Goal: Information Seeking & Learning: Check status

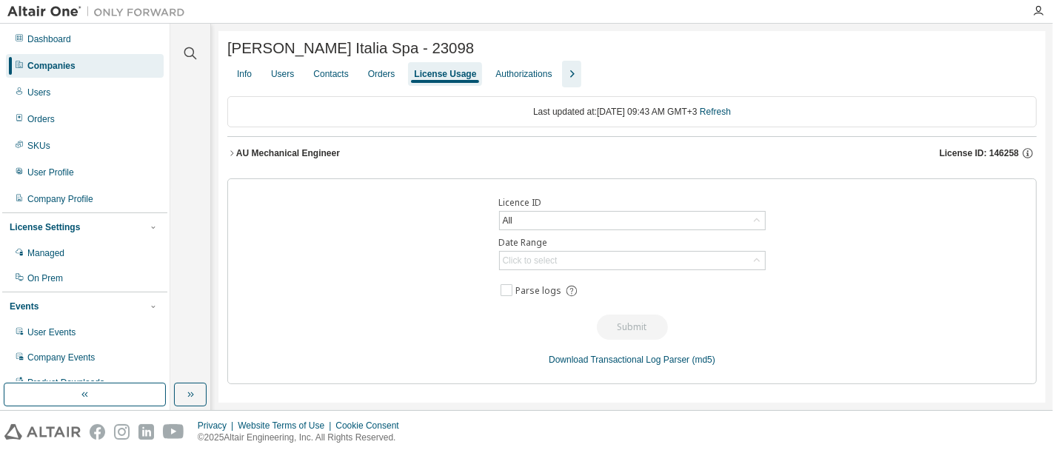
click at [433, 79] on div "License Usage" at bounding box center [445, 74] width 62 height 12
click at [589, 263] on div "Click to select" at bounding box center [632, 261] width 265 height 18
click at [607, 224] on div "All" at bounding box center [632, 221] width 265 height 18
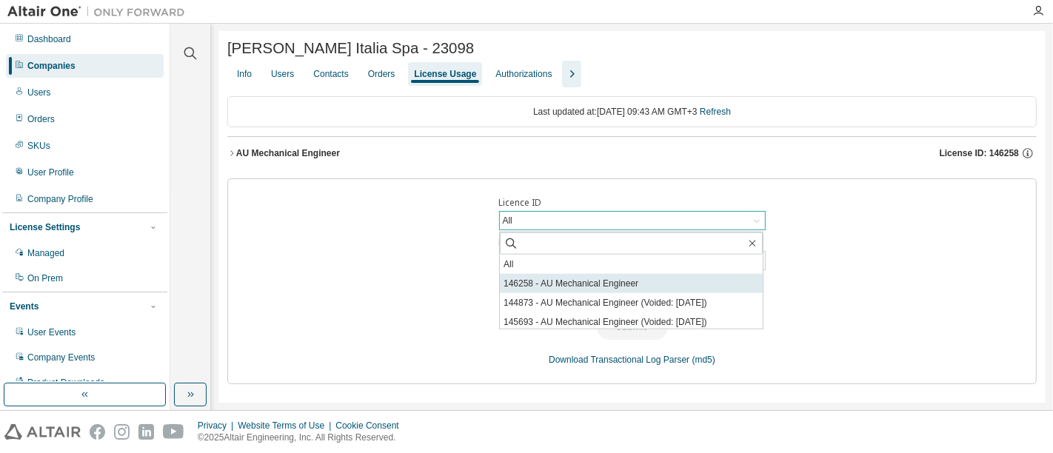
click at [639, 286] on li "146258 - AU Mechanical Engineer" at bounding box center [631, 283] width 263 height 19
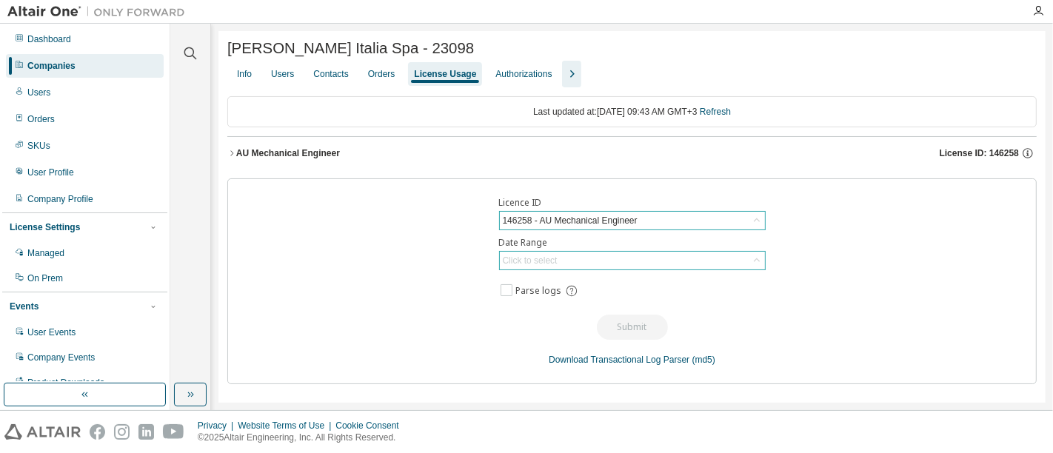
click at [683, 261] on div "Click to select" at bounding box center [632, 261] width 265 height 18
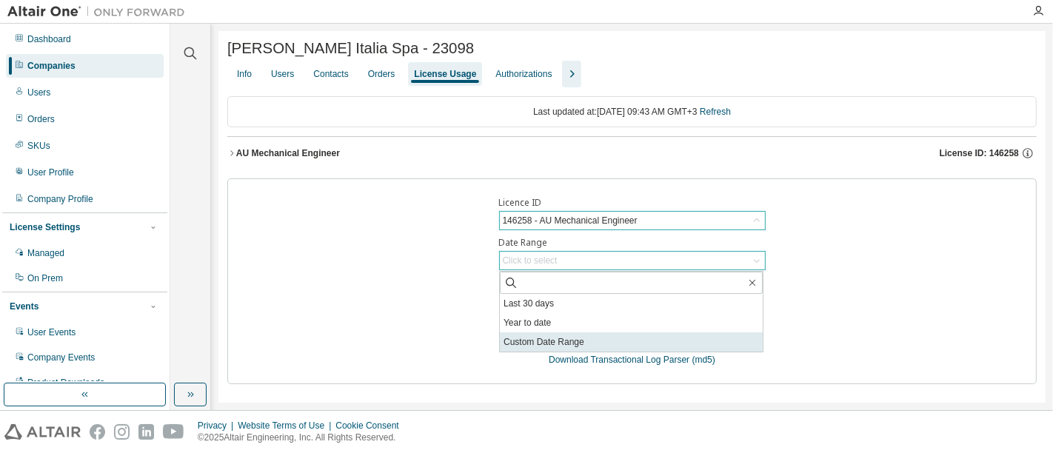
click at [692, 337] on li "Custom Date Range" at bounding box center [631, 342] width 263 height 19
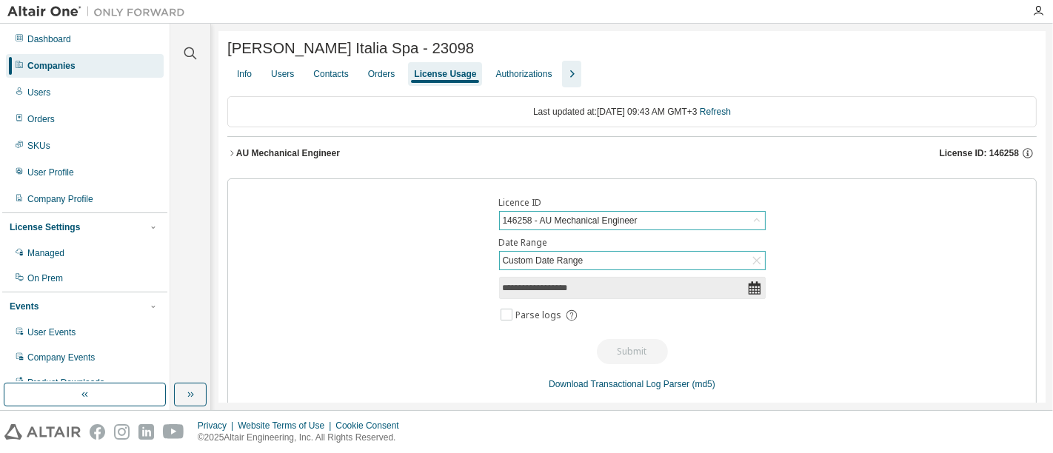
click at [751, 290] on icon at bounding box center [754, 288] width 15 height 15
click at [659, 287] on input "**********" at bounding box center [625, 288] width 244 height 15
select select "*"
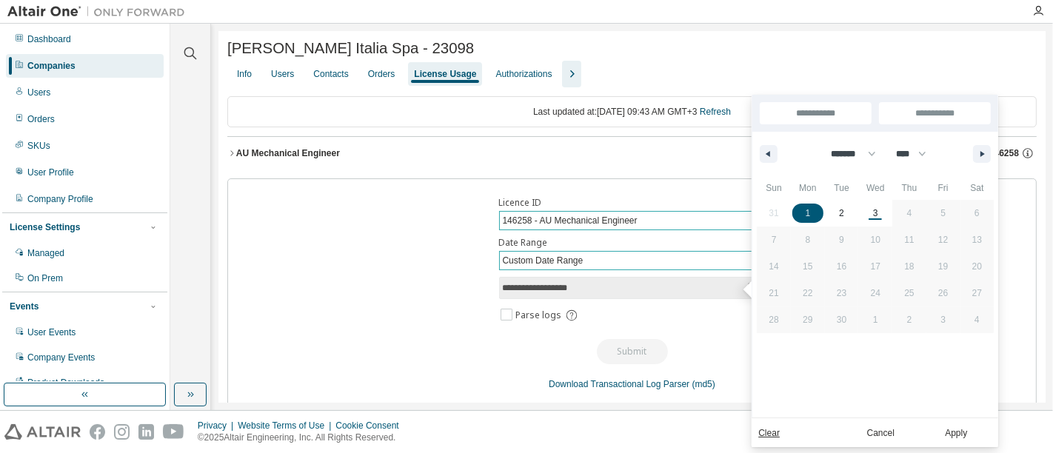
click at [810, 215] on span "1" at bounding box center [808, 213] width 34 height 19
type input "*"
type input "**********"
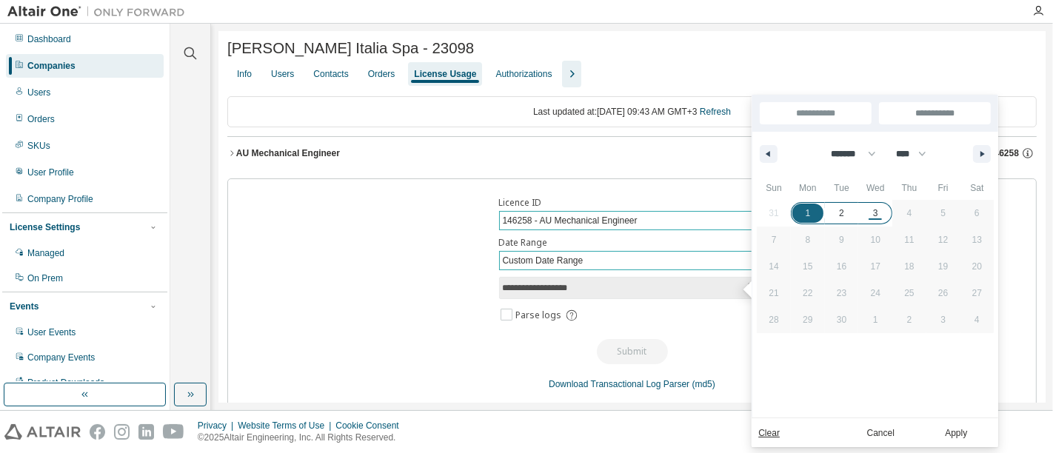
click at [879, 213] on span "3" at bounding box center [876, 213] width 34 height 19
type input "*"
type input "**********"
click at [969, 433] on button "Apply" at bounding box center [956, 432] width 71 height 16
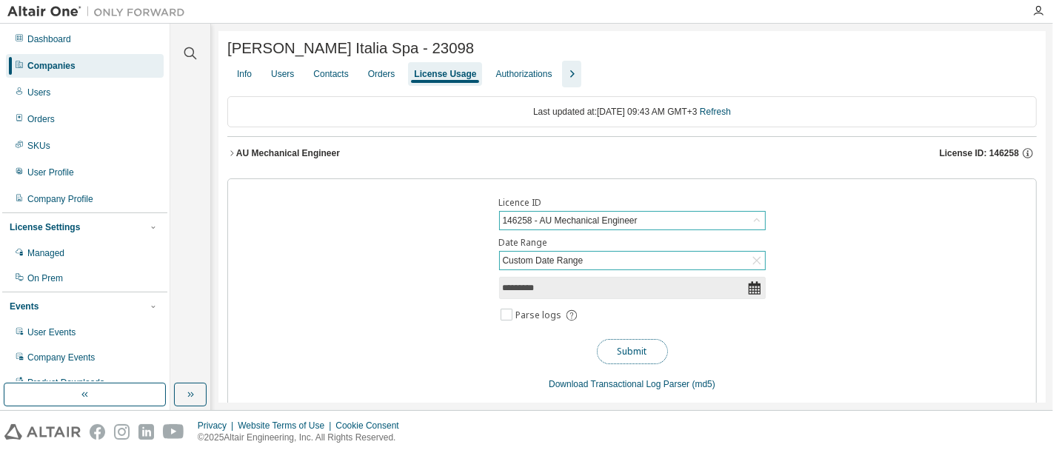
click at [624, 352] on button "Submit" at bounding box center [632, 351] width 71 height 25
click at [289, 74] on div "Users" at bounding box center [282, 74] width 23 height 12
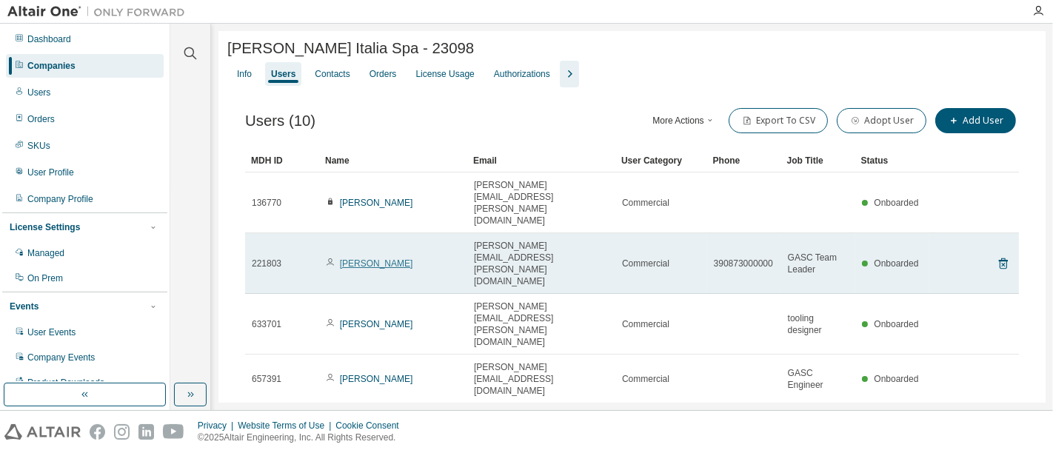
click at [356, 259] on link "Silvia Tana" at bounding box center [376, 264] width 73 height 10
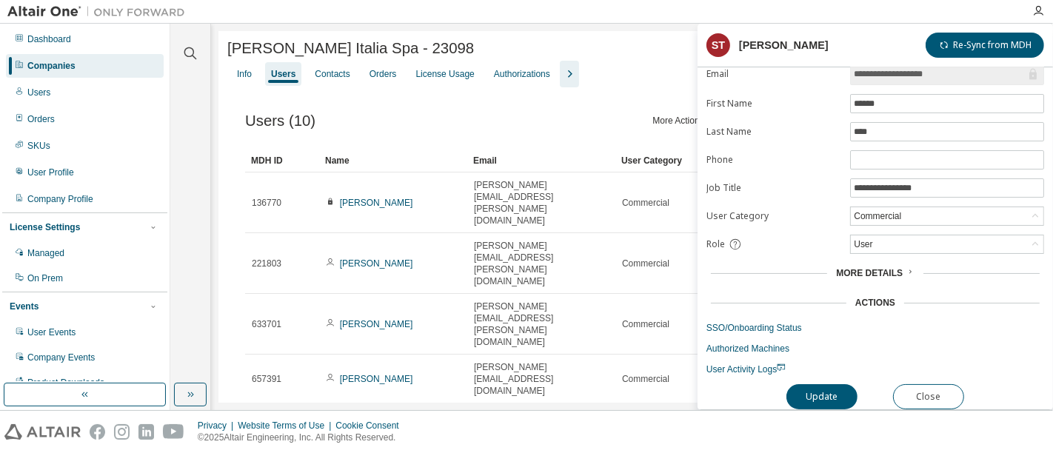
scroll to position [46, 0]
click at [756, 343] on link "Authorized Machines" at bounding box center [876, 349] width 338 height 12
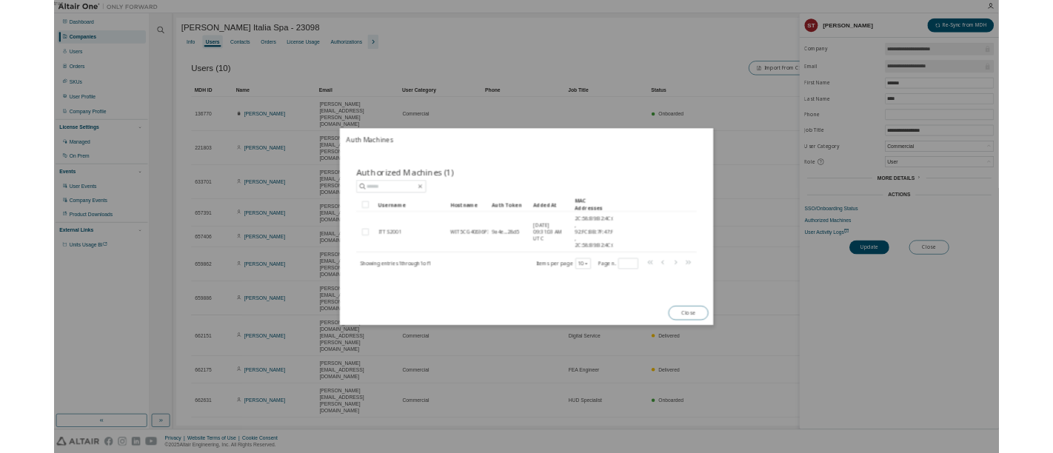
scroll to position [0, 0]
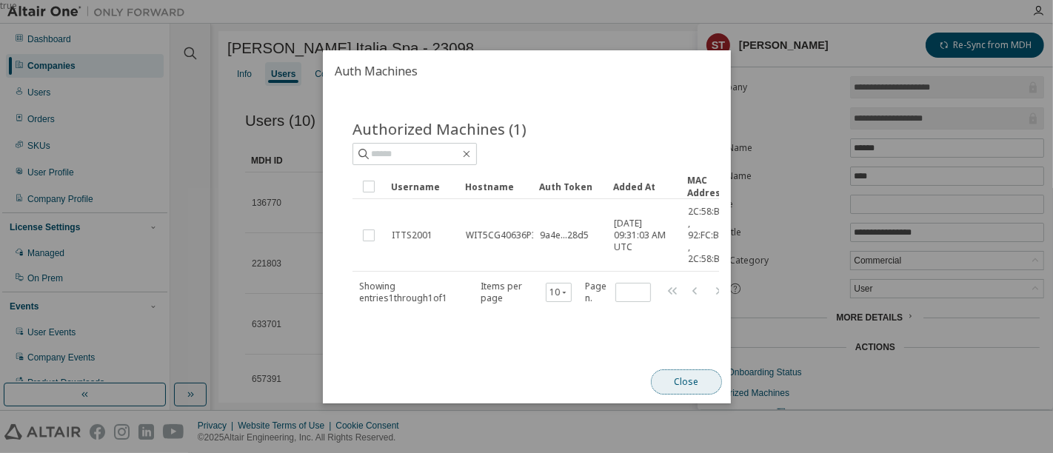
click at [694, 393] on button "Close" at bounding box center [685, 382] width 71 height 25
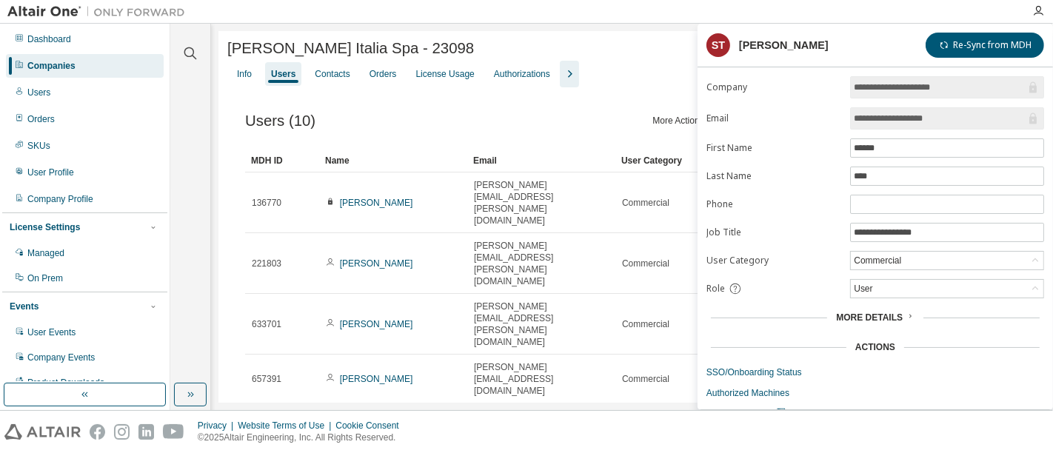
scroll to position [46, 0]
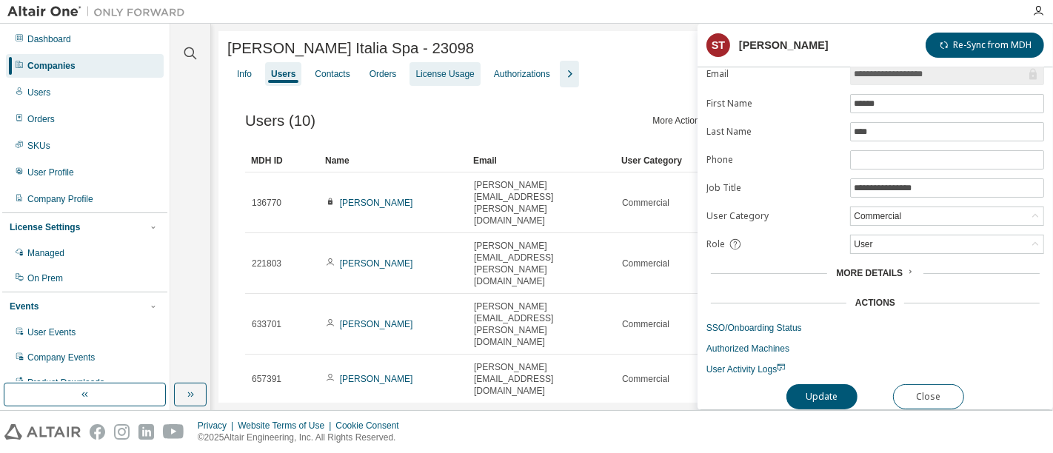
click at [410, 77] on div "License Usage" at bounding box center [445, 74] width 70 height 24
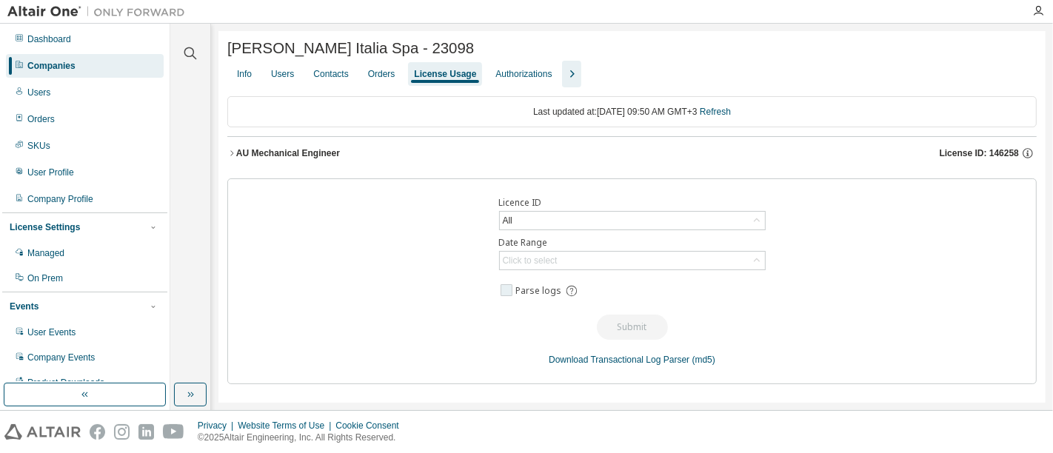
click at [537, 292] on span "Parse logs" at bounding box center [539, 291] width 46 height 12
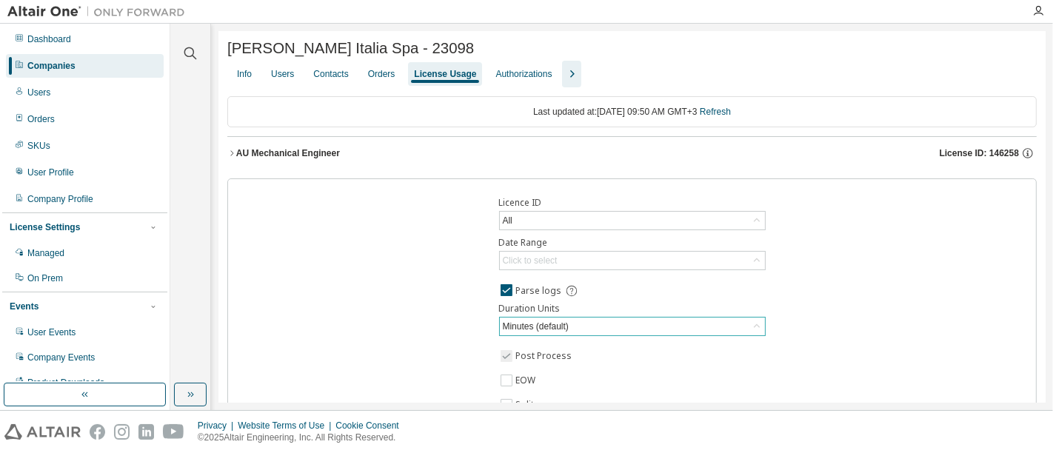
click at [585, 329] on div "Minutes (default)" at bounding box center [632, 327] width 265 height 18
click at [565, 296] on icon at bounding box center [571, 290] width 13 height 13
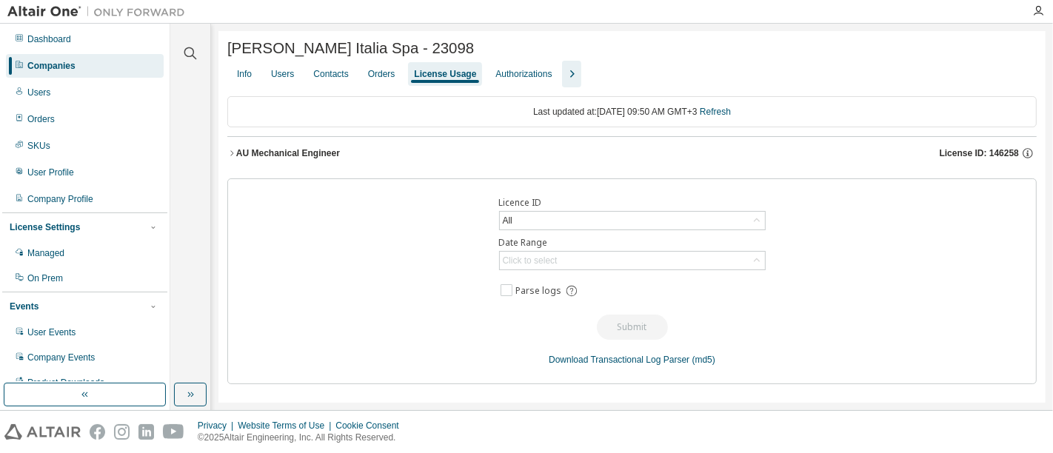
click at [387, 230] on div "Licence ID All Date Range Click to select Parse logs Submit Download Transactio…" at bounding box center [632, 282] width 810 height 206
click at [277, 75] on div "Users" at bounding box center [282, 74] width 23 height 12
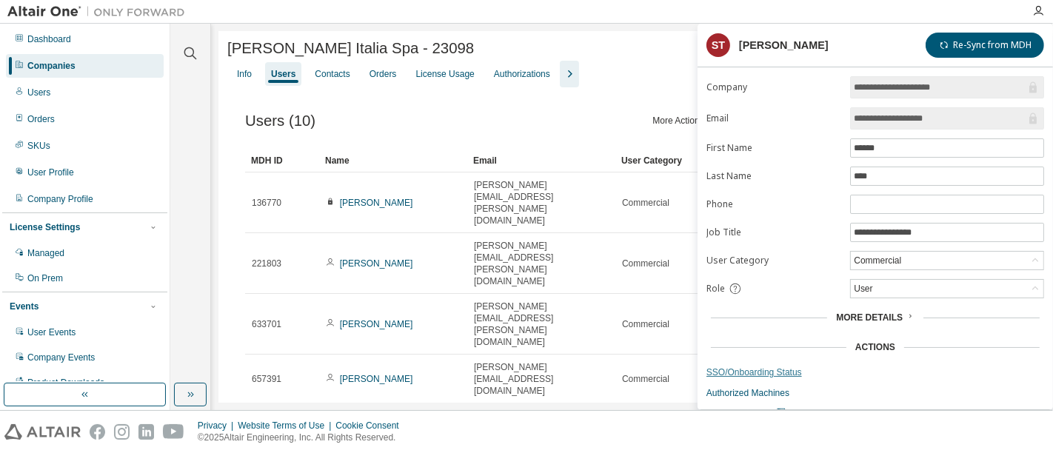
click at [767, 367] on link "SSO/Onboarding Status" at bounding box center [876, 373] width 338 height 12
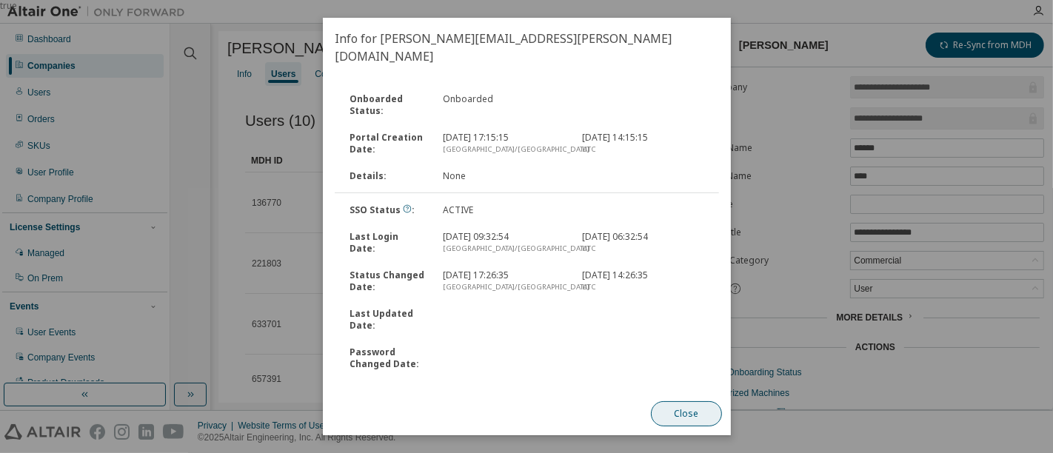
click at [690, 410] on button "Close" at bounding box center [685, 414] width 71 height 25
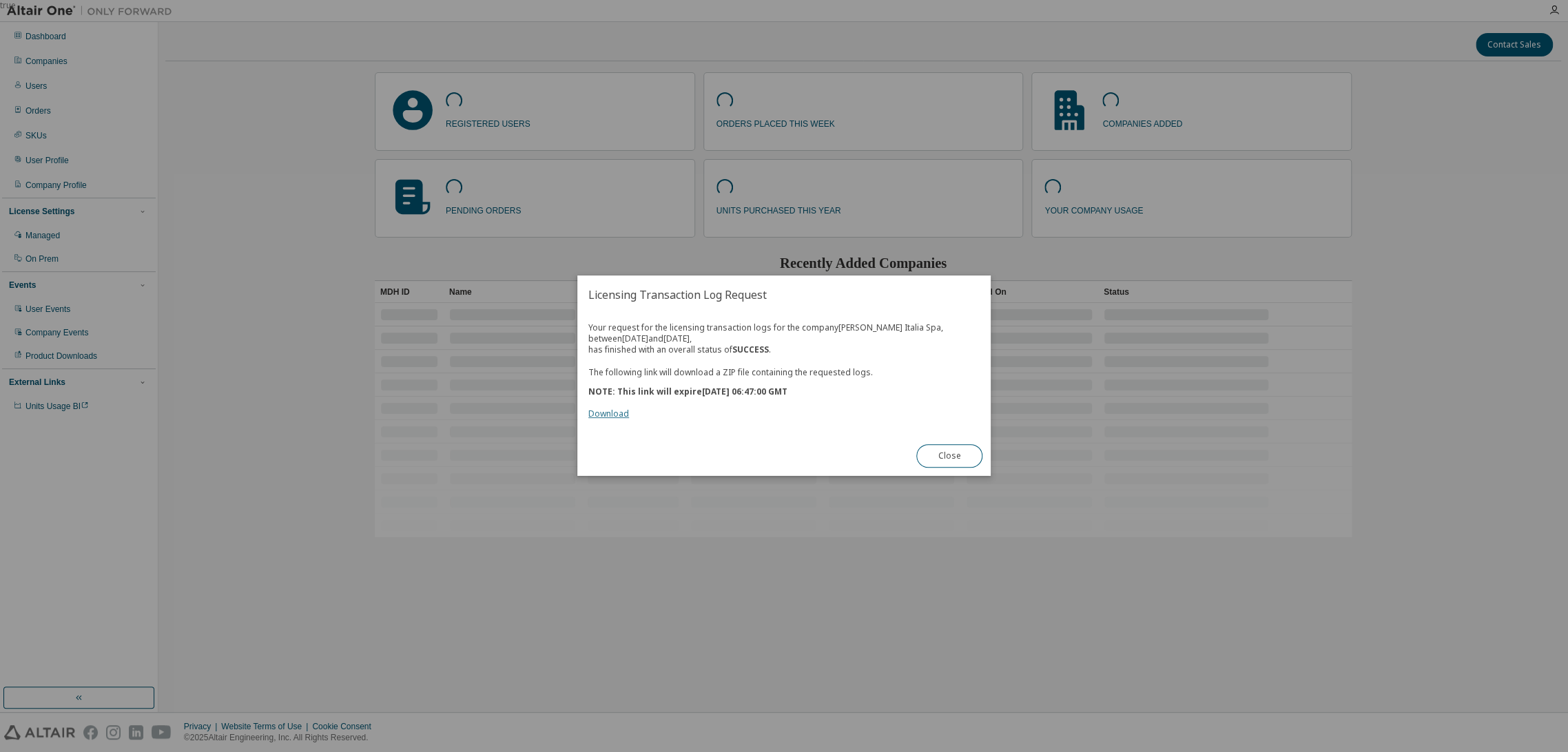
click at [604, 416] on link "Download" at bounding box center [609, 414] width 41 height 12
